Goal: Check status: Check status

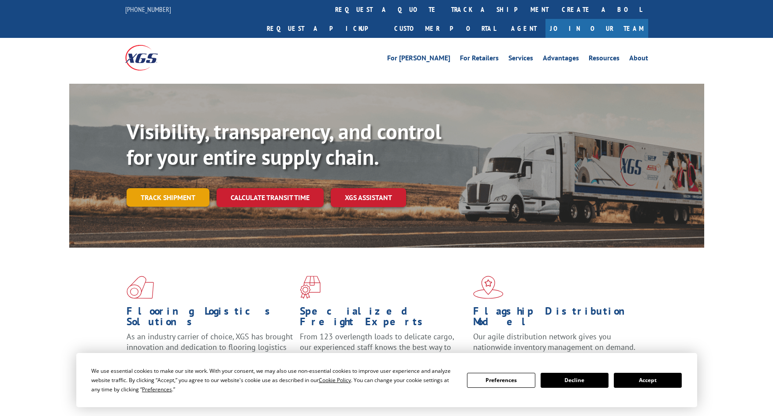
click at [182, 188] on link "Track shipment" at bounding box center [168, 197] width 83 height 19
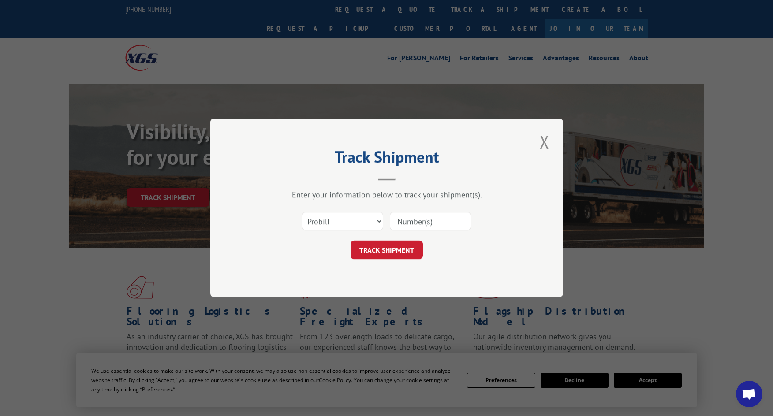
click at [430, 222] on input at bounding box center [430, 222] width 81 height 19
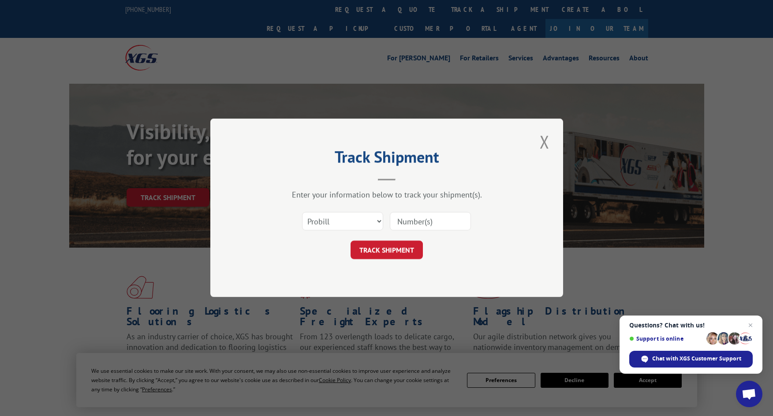
paste input "175042213"
type input "175042213"
click at [400, 248] on button "TRACK SHIPMENT" at bounding box center [386, 250] width 72 height 19
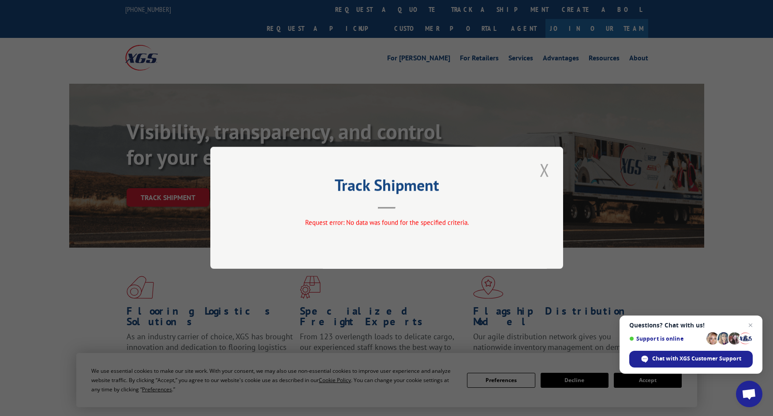
click at [545, 165] on button "Close modal" at bounding box center [544, 170] width 15 height 24
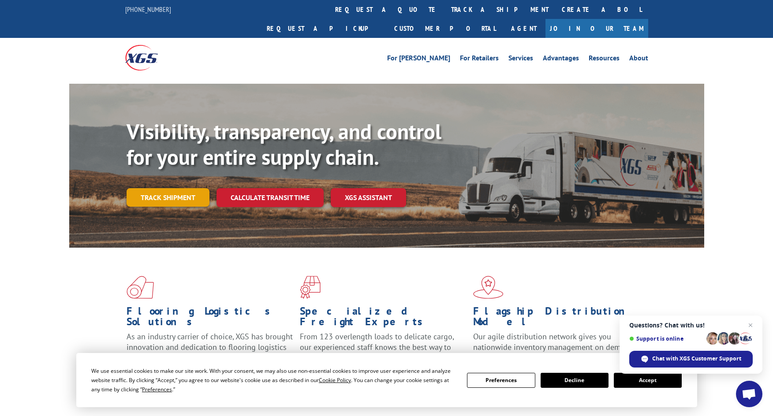
click at [159, 188] on link "Track shipment" at bounding box center [168, 197] width 83 height 19
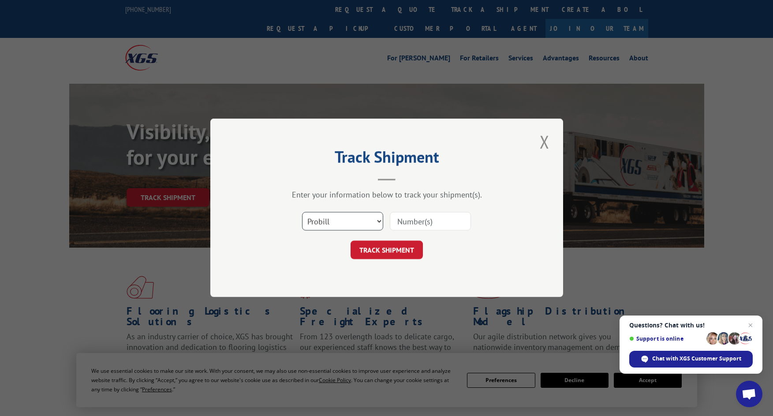
click at [368, 222] on select "Select category... Probill BOL PO" at bounding box center [342, 222] width 81 height 19
select select "bol"
click at [302, 213] on select "Select category... Probill BOL PO" at bounding box center [342, 222] width 81 height 19
click at [445, 218] on input at bounding box center [430, 222] width 81 height 19
paste input "175042213"
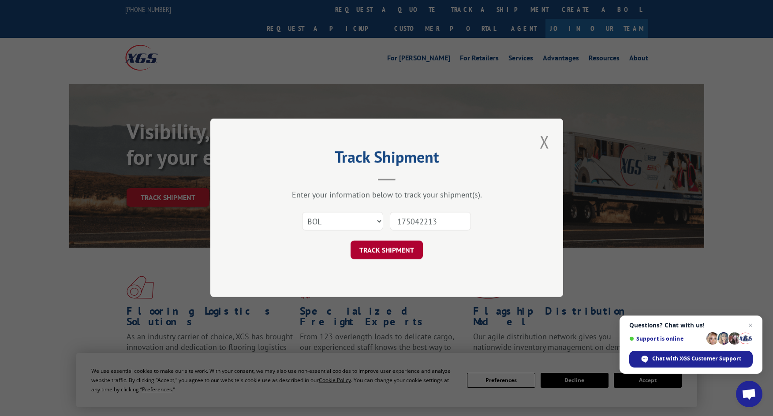
type input "175042213"
click at [407, 249] on button "TRACK SHIPMENT" at bounding box center [386, 250] width 72 height 19
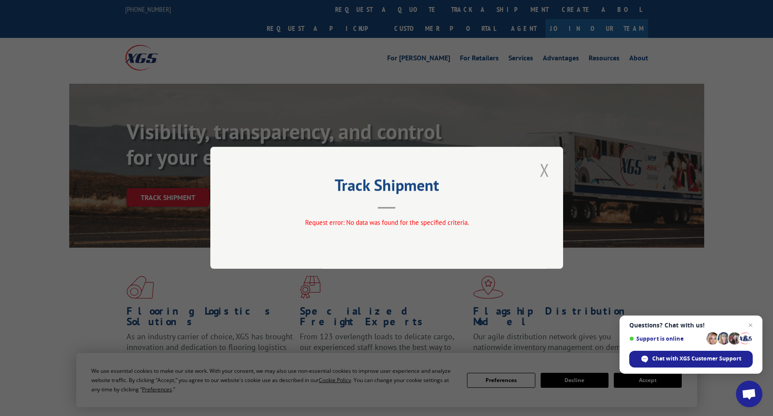
click at [550, 171] on button "Close modal" at bounding box center [544, 170] width 15 height 24
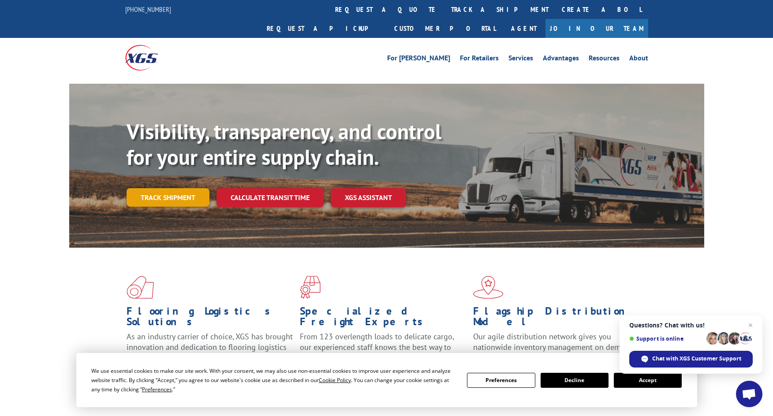
click at [186, 188] on link "Track shipment" at bounding box center [168, 197] width 83 height 19
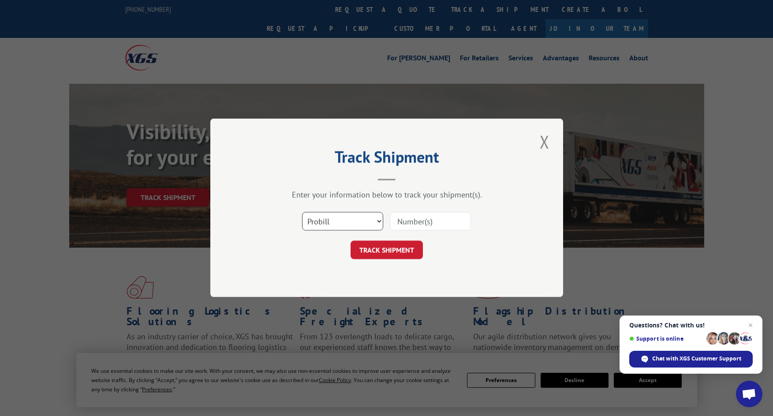
click at [339, 221] on select "Select category... Probill BOL PO" at bounding box center [342, 222] width 81 height 19
select select "po"
click at [302, 213] on select "Select category... Probill BOL PO" at bounding box center [342, 222] width 81 height 19
click at [432, 225] on input at bounding box center [430, 222] width 81 height 19
paste input "175042213"
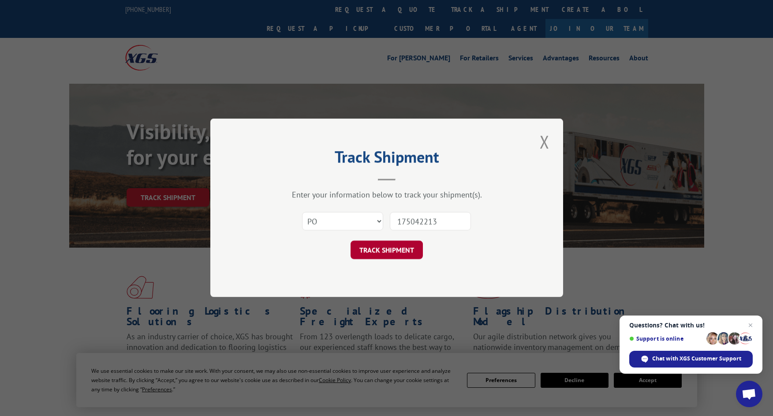
type input "175042213"
click at [403, 247] on button "TRACK SHIPMENT" at bounding box center [386, 250] width 72 height 19
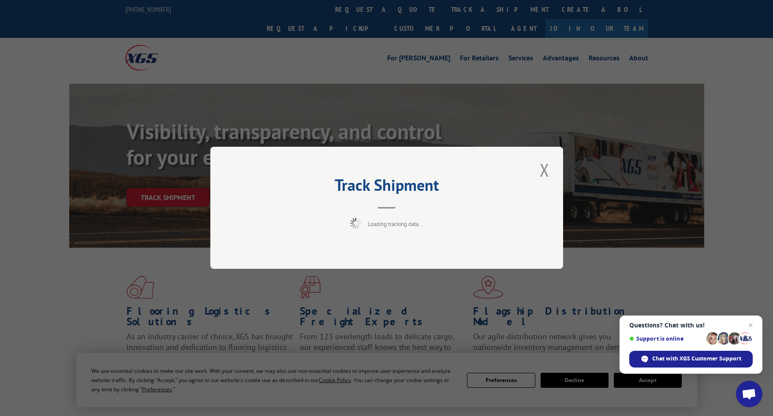
drag, startPoint x: 384, startPoint y: 411, endPoint x: 380, endPoint y: 417, distance: 6.1
